Goal: Transaction & Acquisition: Book appointment/travel/reservation

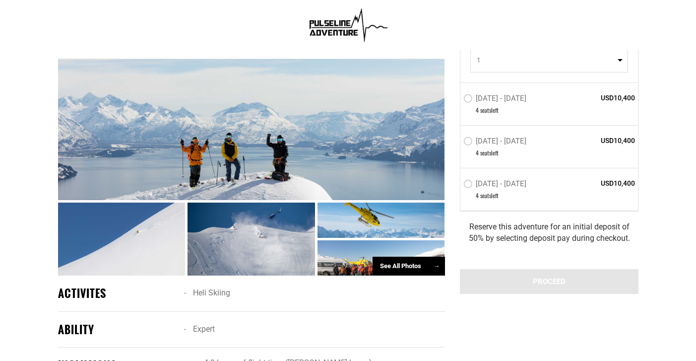
scroll to position [451, 0]
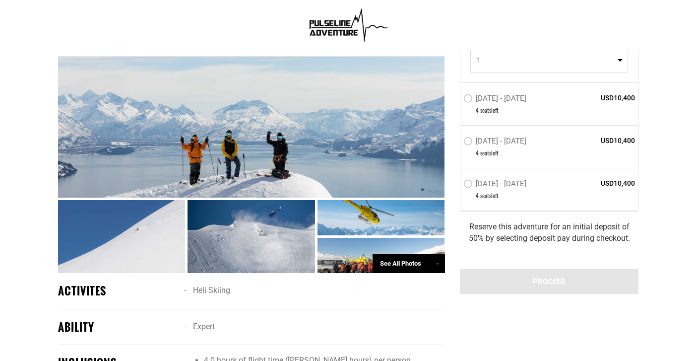
click at [393, 254] on div "See All Photos →" at bounding box center [408, 263] width 72 height 19
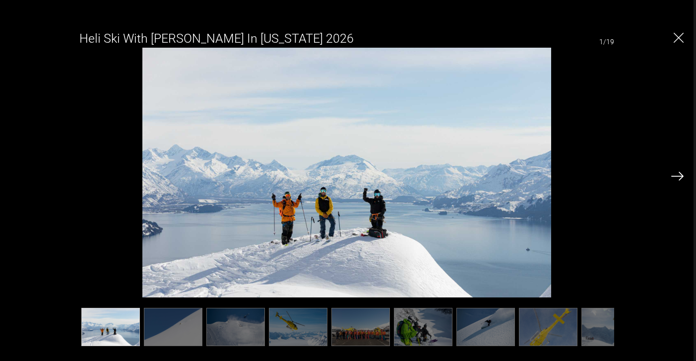
click at [674, 176] on img at bounding box center [677, 176] width 12 height 9
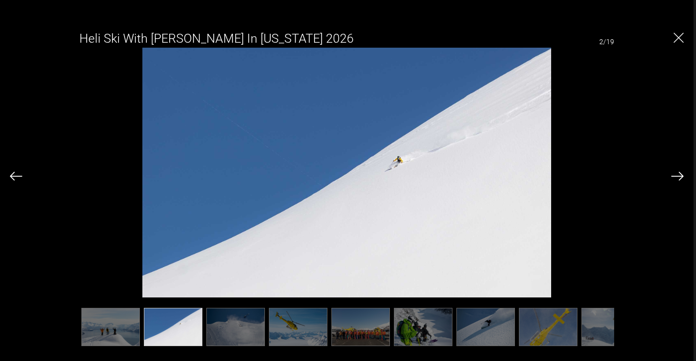
click at [674, 176] on img at bounding box center [677, 176] width 12 height 9
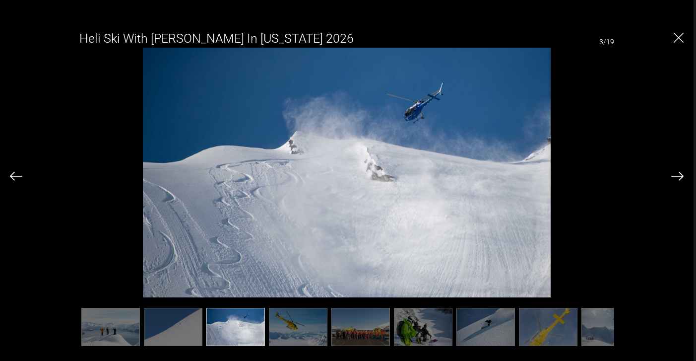
click at [674, 178] on img at bounding box center [677, 176] width 12 height 9
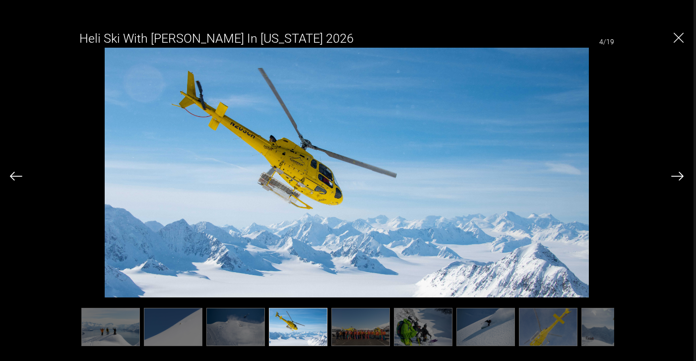
click at [674, 179] on img at bounding box center [677, 176] width 12 height 9
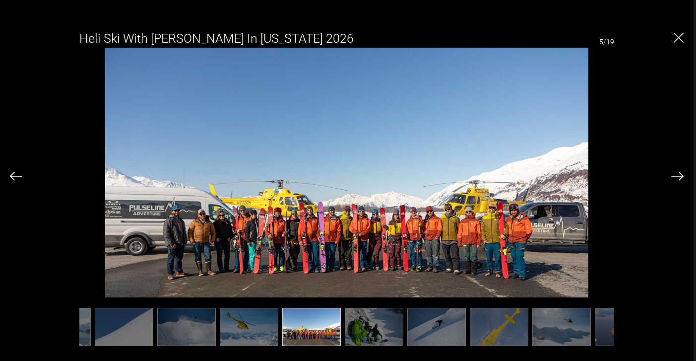
scroll to position [0, 50]
click at [674, 175] on img at bounding box center [677, 176] width 12 height 9
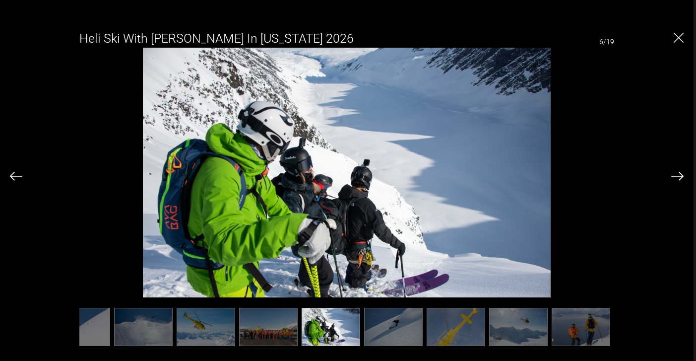
scroll to position [0, 99]
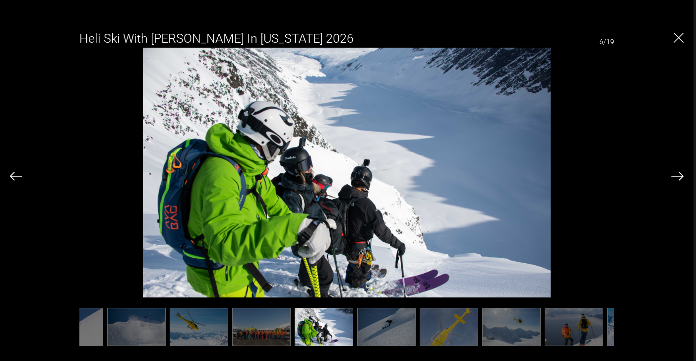
click at [674, 175] on img at bounding box center [677, 176] width 12 height 9
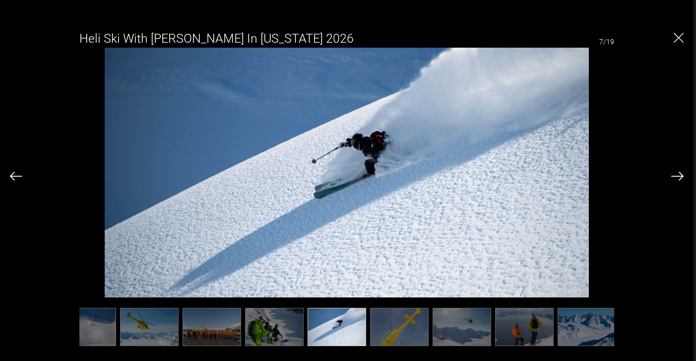
click at [674, 175] on img at bounding box center [677, 176] width 12 height 9
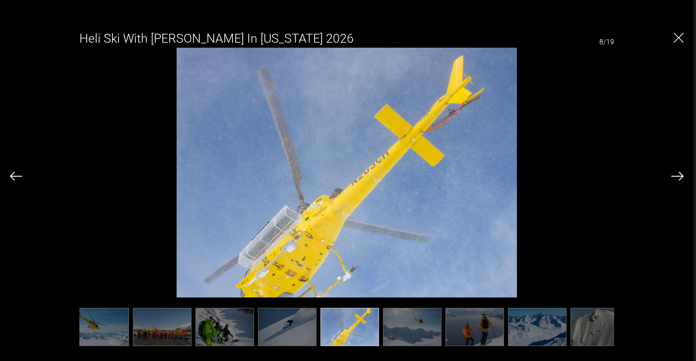
click at [674, 175] on img at bounding box center [677, 176] width 12 height 9
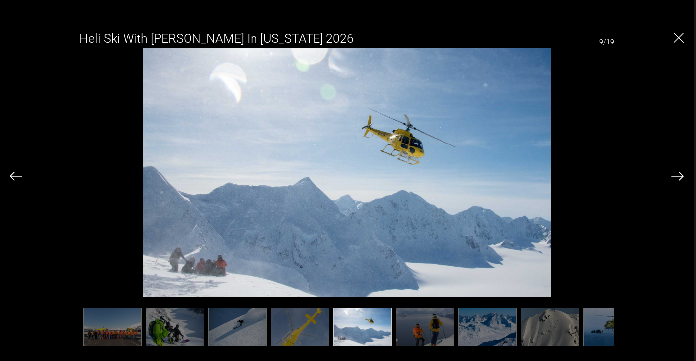
click at [674, 175] on img at bounding box center [677, 176] width 12 height 9
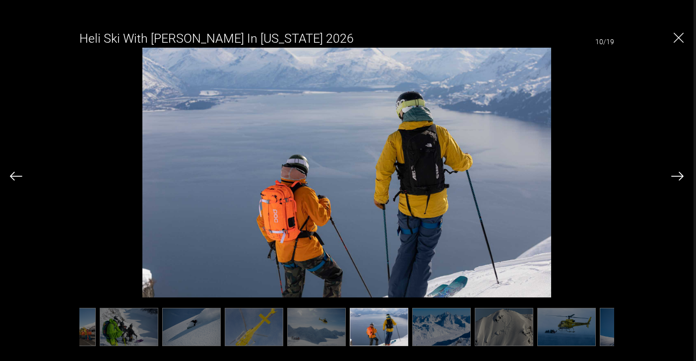
scroll to position [0, 298]
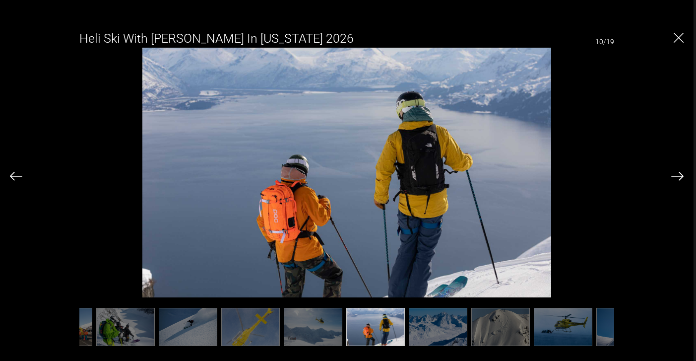
click at [674, 175] on img at bounding box center [677, 176] width 12 height 9
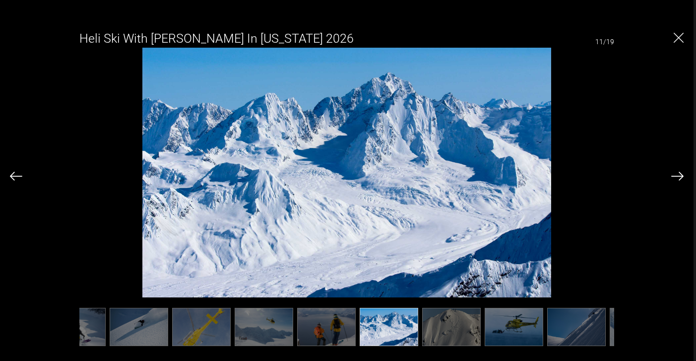
scroll to position [0, 347]
click at [674, 175] on img at bounding box center [677, 176] width 12 height 9
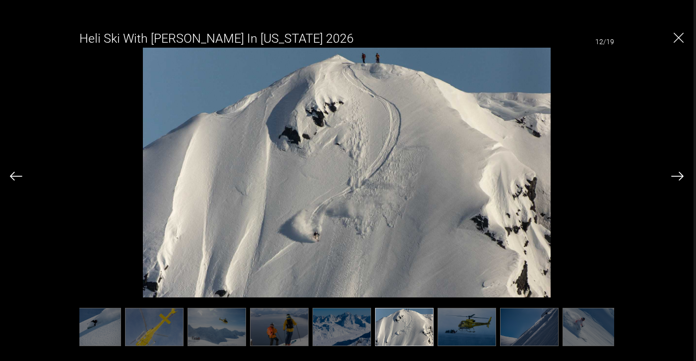
scroll to position [0, 397]
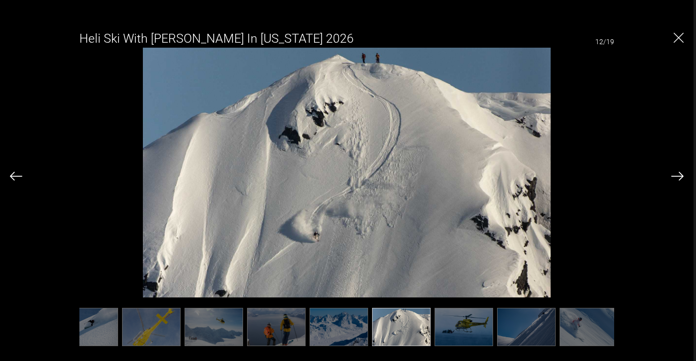
click at [674, 175] on img at bounding box center [677, 176] width 12 height 9
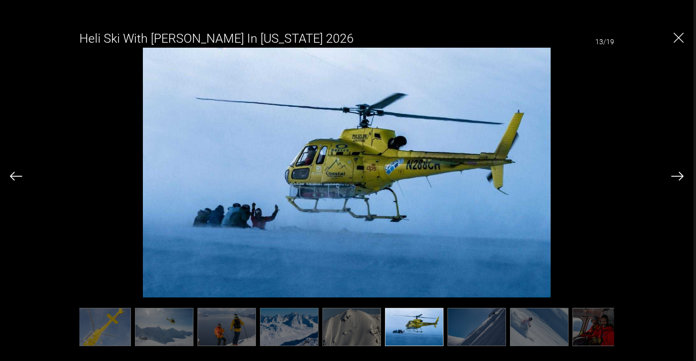
click at [674, 175] on img at bounding box center [677, 176] width 12 height 9
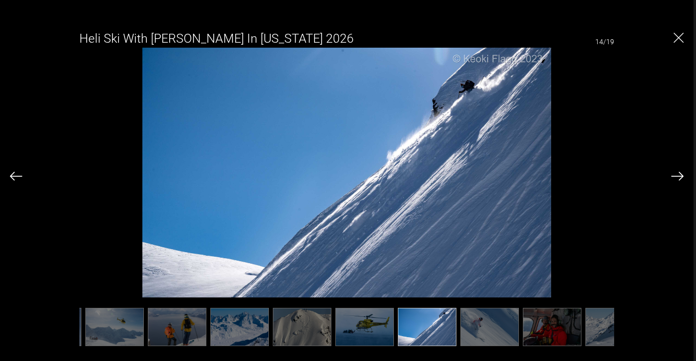
click at [674, 175] on img at bounding box center [677, 176] width 12 height 9
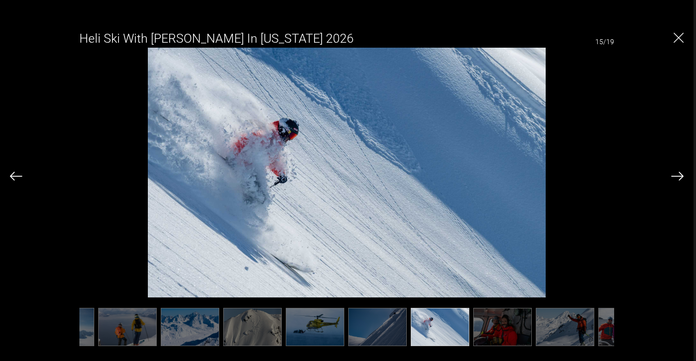
click at [674, 175] on img at bounding box center [677, 176] width 12 height 9
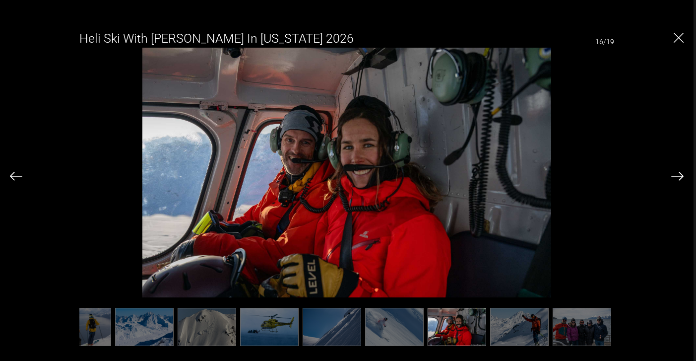
scroll to position [0, 595]
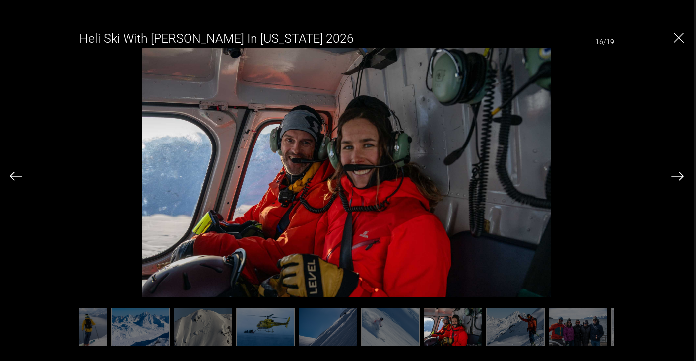
click at [674, 175] on img at bounding box center [677, 176] width 12 height 9
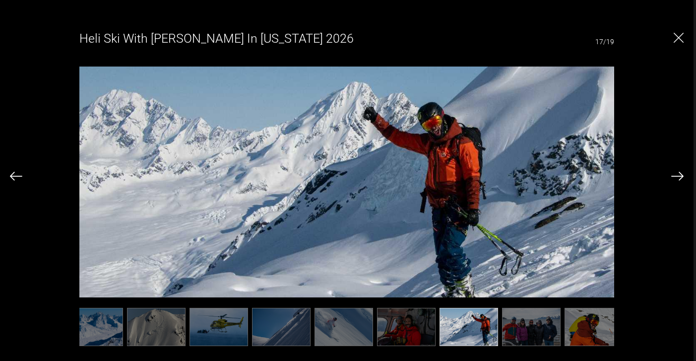
scroll to position [0, 645]
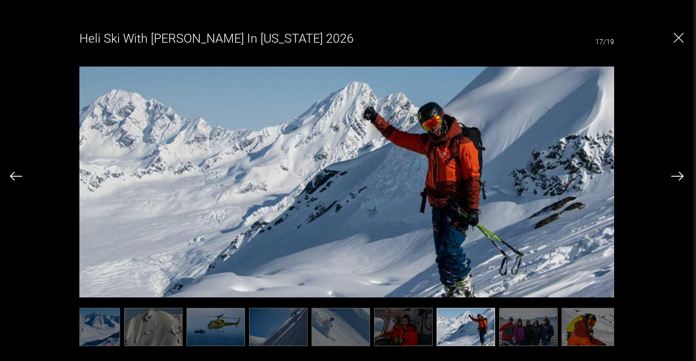
click at [674, 175] on img at bounding box center [677, 176] width 12 height 9
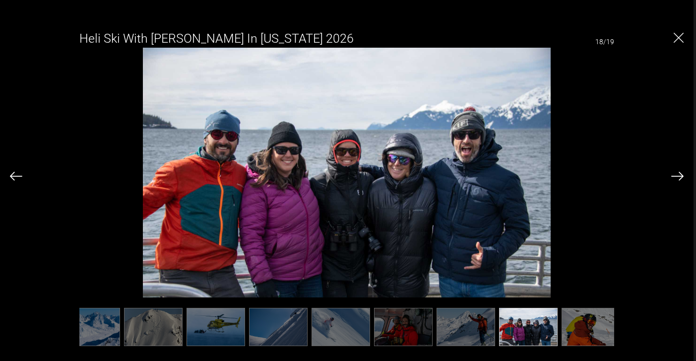
scroll to position [0, 653]
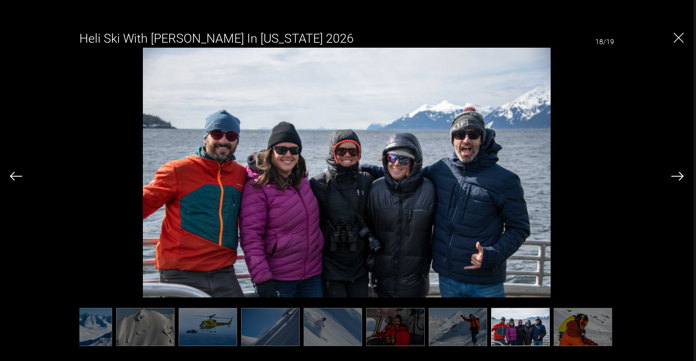
click at [674, 175] on img at bounding box center [677, 176] width 12 height 9
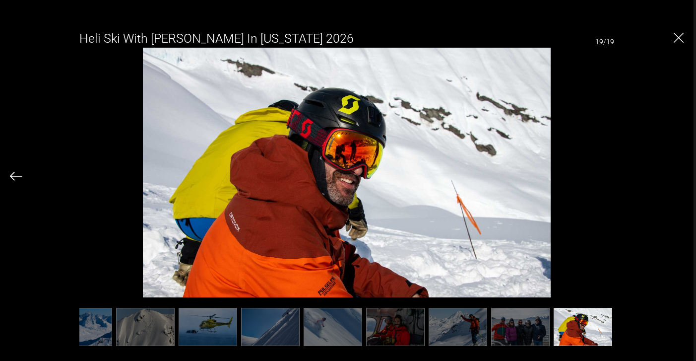
click at [678, 39] on img "Close" at bounding box center [678, 38] width 10 height 10
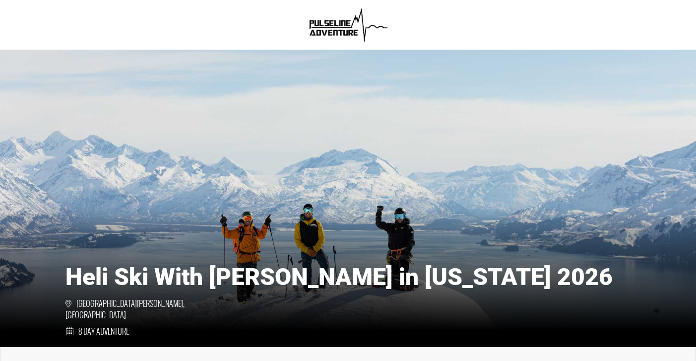
scroll to position [0, 0]
click at [335, 32] on img at bounding box center [348, 25] width 86 height 40
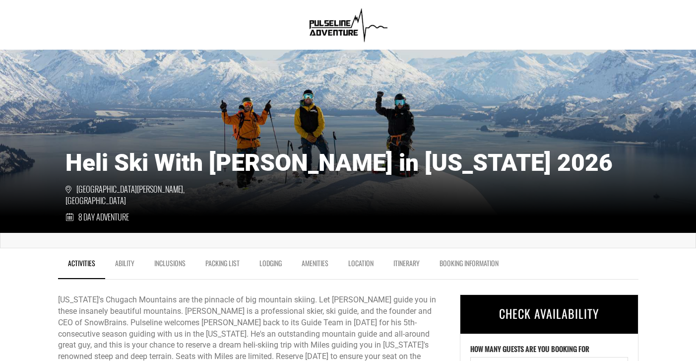
scroll to position [129, 0]
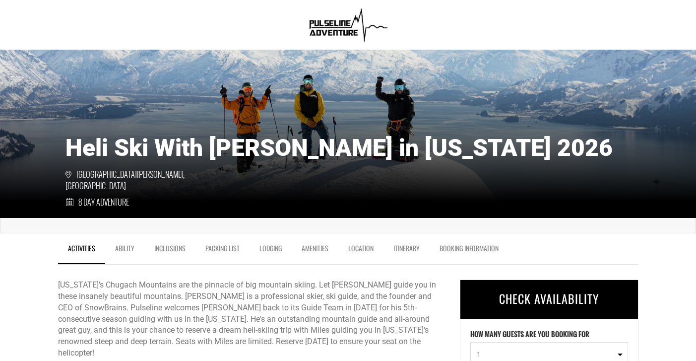
click at [321, 250] on link "Amenities" at bounding box center [315, 250] width 47 height 25
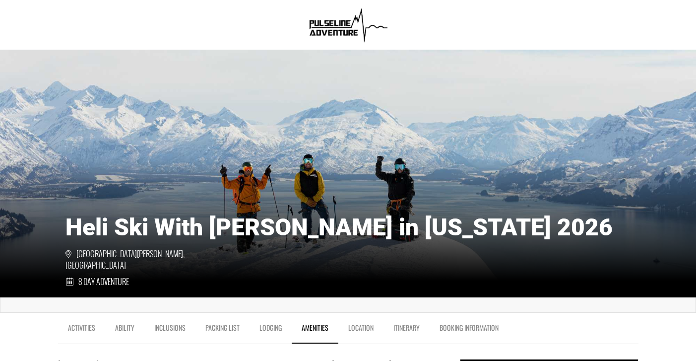
scroll to position [170, 0]
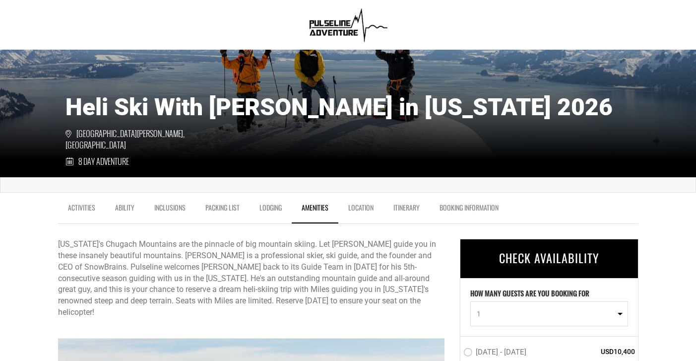
click at [360, 209] on link "Location" at bounding box center [360, 209] width 45 height 25
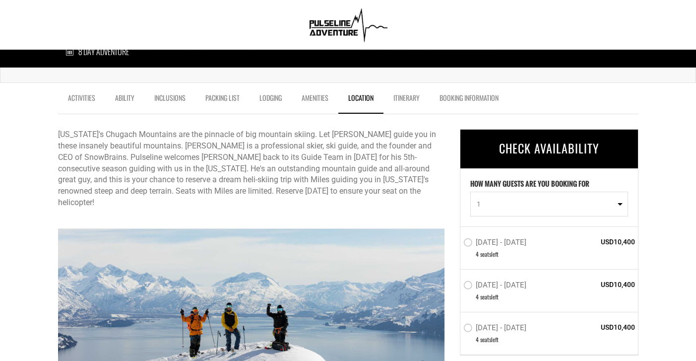
scroll to position [176, 0]
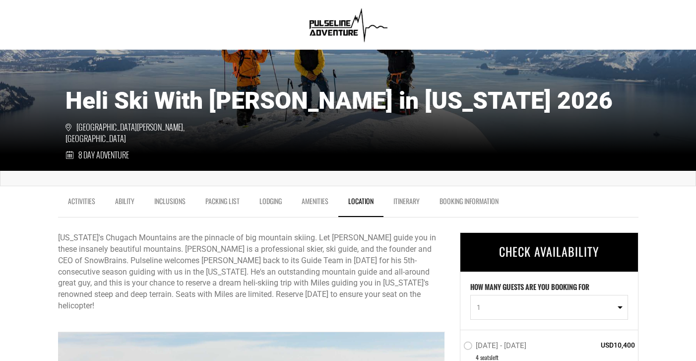
click at [408, 201] on link "Itinerary" at bounding box center [406, 203] width 46 height 25
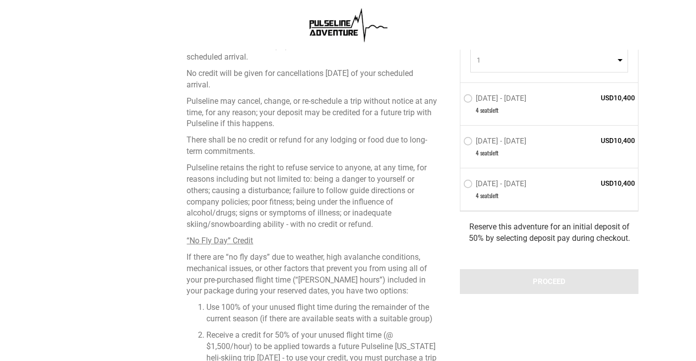
scroll to position [2844, 0]
